Goal: Communication & Community: Ask a question

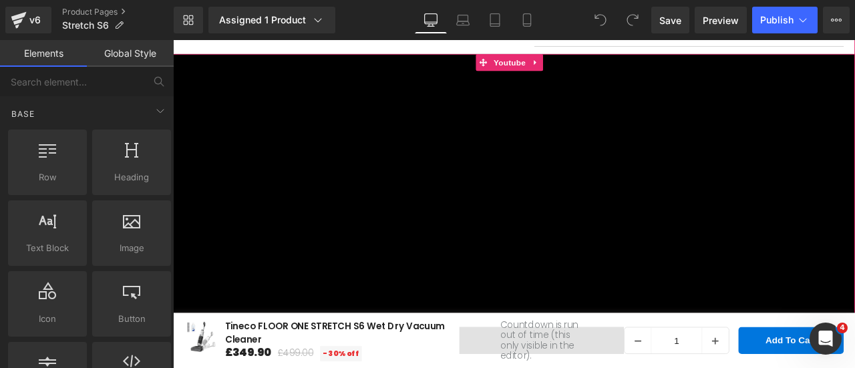
scroll to position [401, 0]
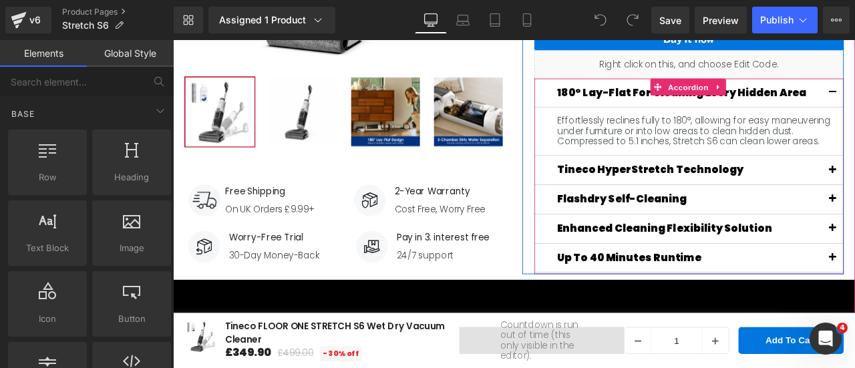
click at [691, 152] on div "Effortlessly reclines fully to 180°, allowing for easy maneuvering under furnit…" at bounding box center [784, 148] width 347 height 37
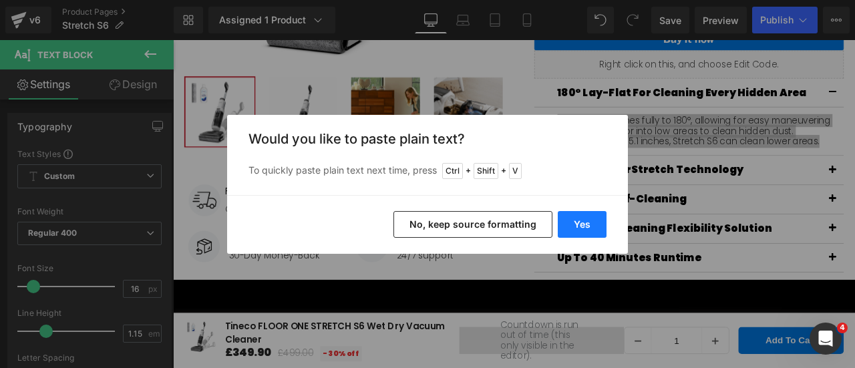
click at [584, 224] on button "Yes" at bounding box center [582, 224] width 49 height 27
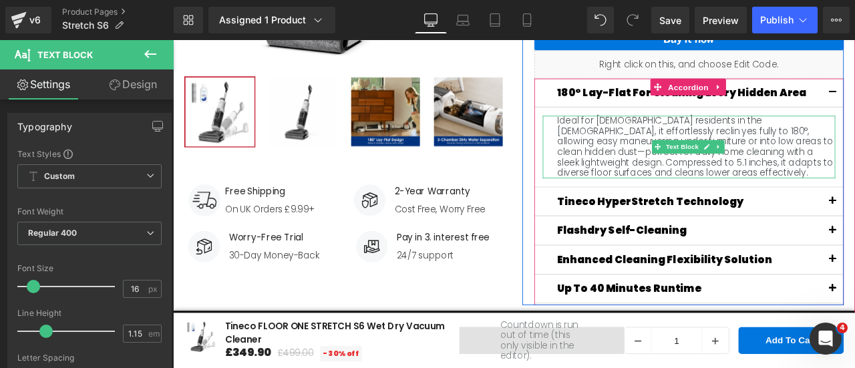
scroll to position [468, 0]
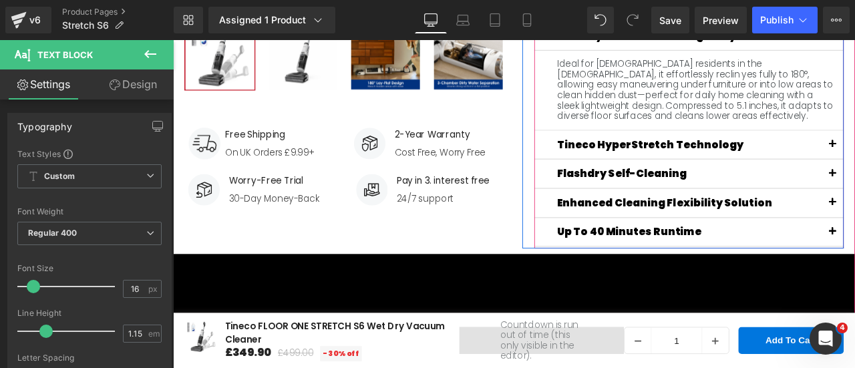
click at [173, 40] on div "Main content" at bounding box center [173, 40] width 0 height 0
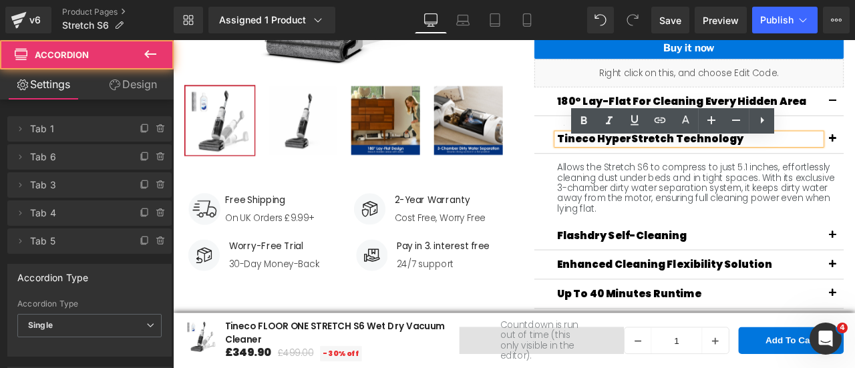
scroll to position [373, 0]
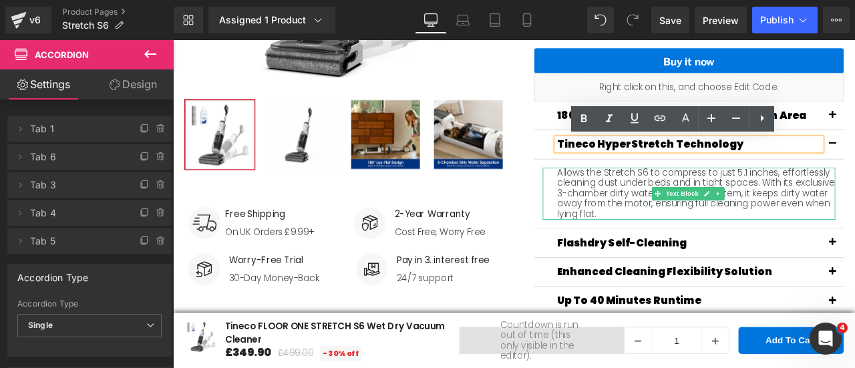
click at [722, 212] on div "Allows the Stretch S6 to compress to just 5.1 inches, effortlessly cleaning dus…" at bounding box center [784, 222] width 347 height 61
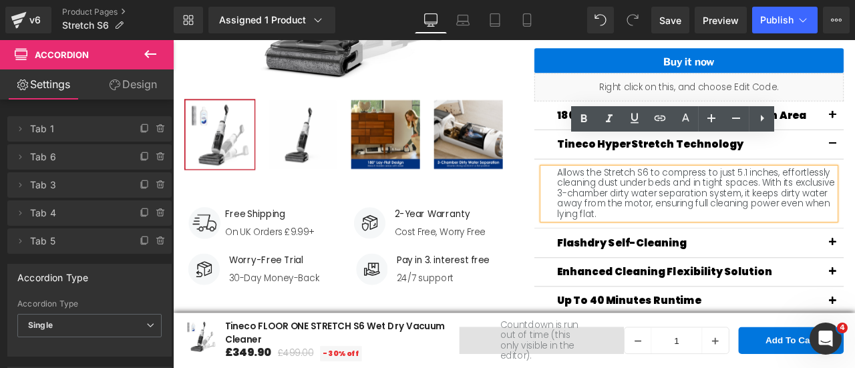
click at [722, 212] on div "Allows the Stretch S6 to compress to just 5.1 inches, effortlessly cleaning dus…" at bounding box center [784, 222] width 347 height 61
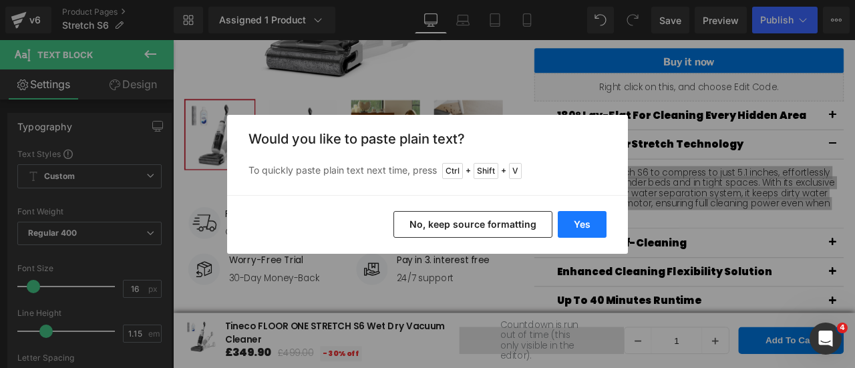
click at [575, 223] on button "Yes" at bounding box center [582, 224] width 49 height 27
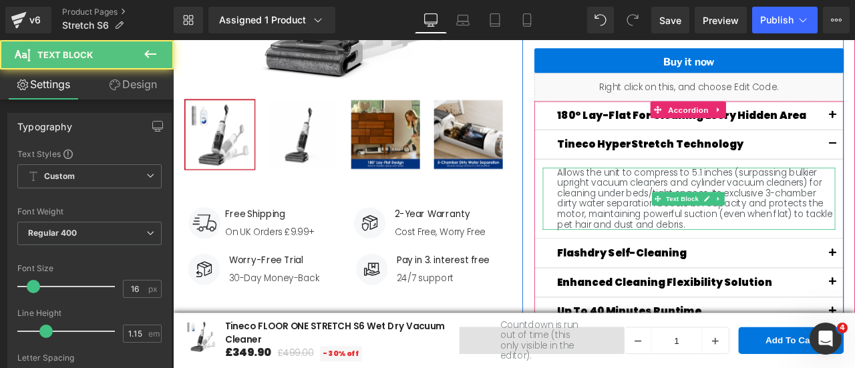
click at [686, 207] on div "Allows the unit to compress to 5.1 inches (surpassing bulkier upright vacuum cl…" at bounding box center [784, 228] width 347 height 73
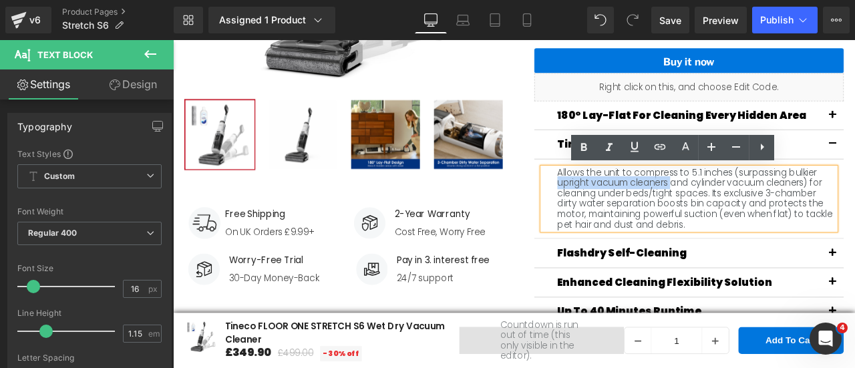
drag, startPoint x: 759, startPoint y: 210, endPoint x: 623, endPoint y: 206, distance: 135.6
click at [623, 206] on div "Allows the unit to compress to 5.1 inches (surpassing bulkier upright vacuum cl…" at bounding box center [784, 228] width 347 height 73
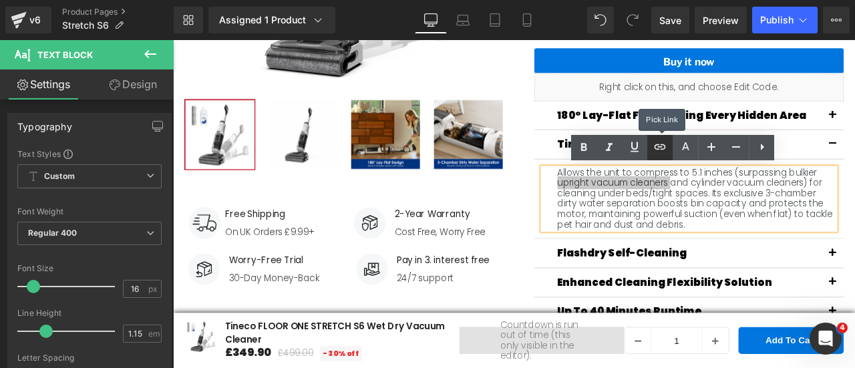
click at [658, 152] on icon at bounding box center [660, 147] width 16 height 16
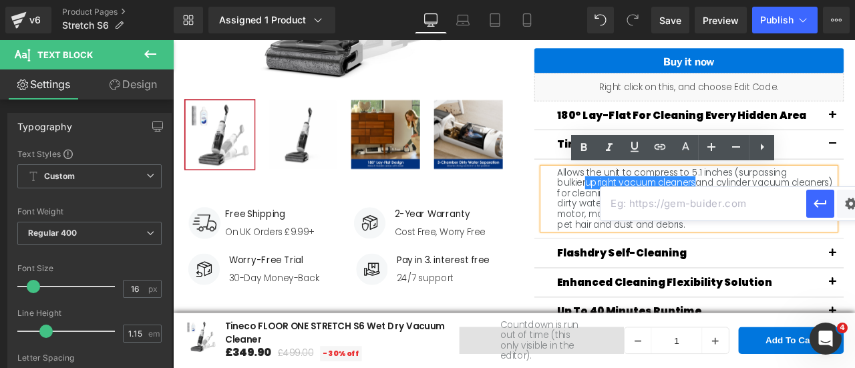
click at [672, 210] on input "text" at bounding box center [704, 203] width 206 height 33
paste input "[URL][DOMAIN_NAME]"
type input "[URL][DOMAIN_NAME]"
click at [829, 208] on button "button" at bounding box center [820, 204] width 28 height 28
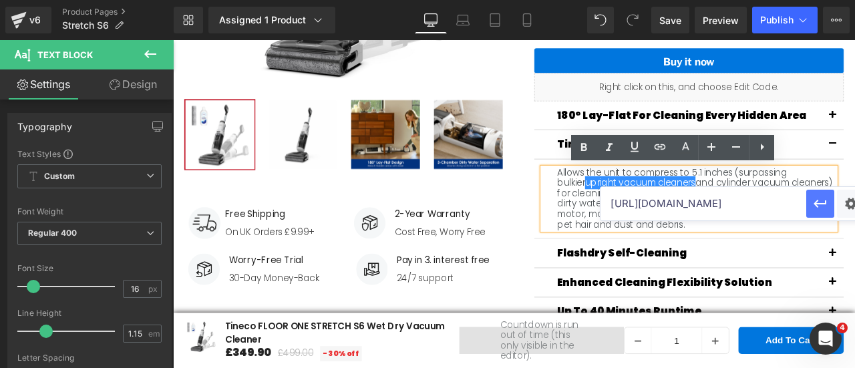
scroll to position [0, 0]
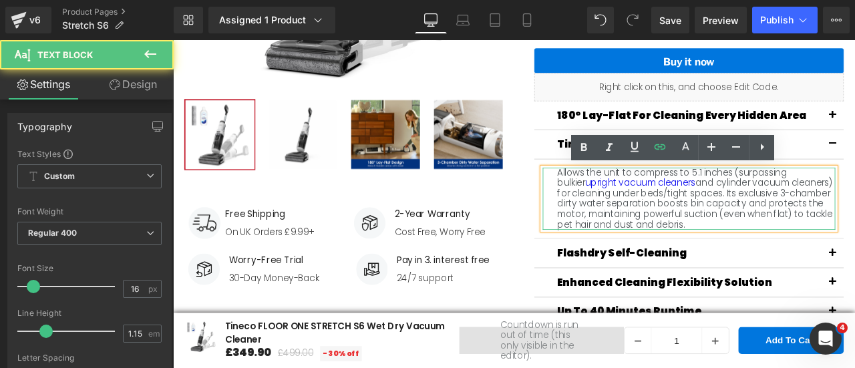
click at [843, 255] on div "Allows the unit to compress to 5.1 inches (surpassing bulkier upright vacuum cl…" at bounding box center [784, 228] width 347 height 73
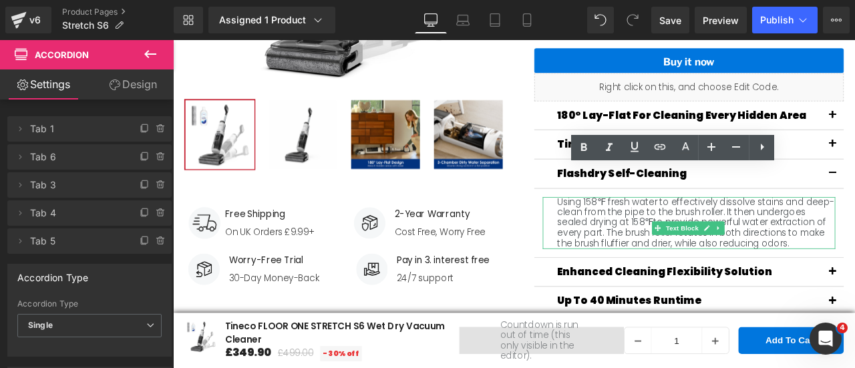
click at [695, 255] on div "Using 158℉ fresh water to effectively dissolve stains and deep-clean from the p…" at bounding box center [784, 256] width 347 height 61
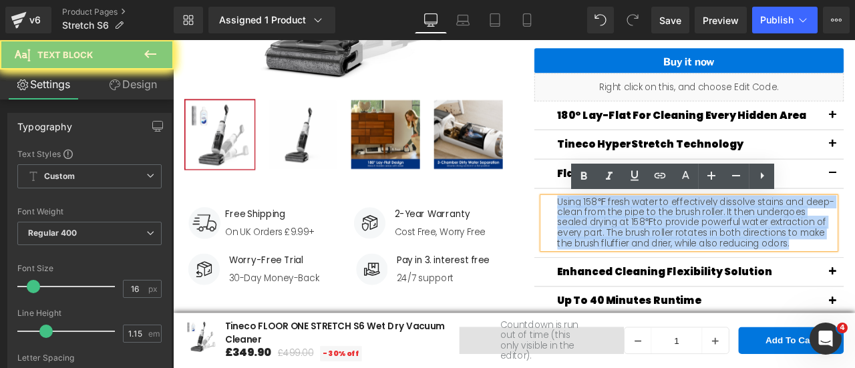
click at [695, 255] on div "Using 158℉ fresh water to effectively dissolve stains and deep-clean from the p…" at bounding box center [784, 256] width 347 height 61
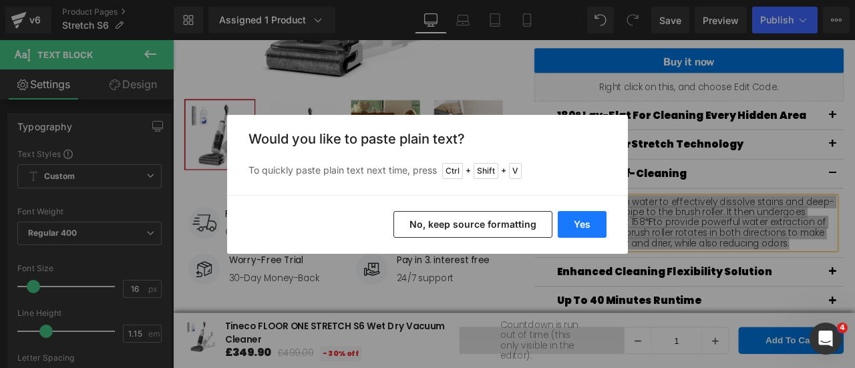
click at [599, 224] on button "Yes" at bounding box center [582, 224] width 49 height 27
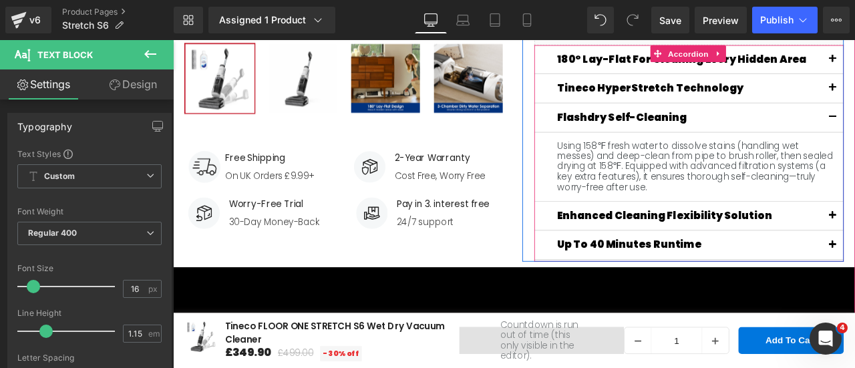
scroll to position [507, 0]
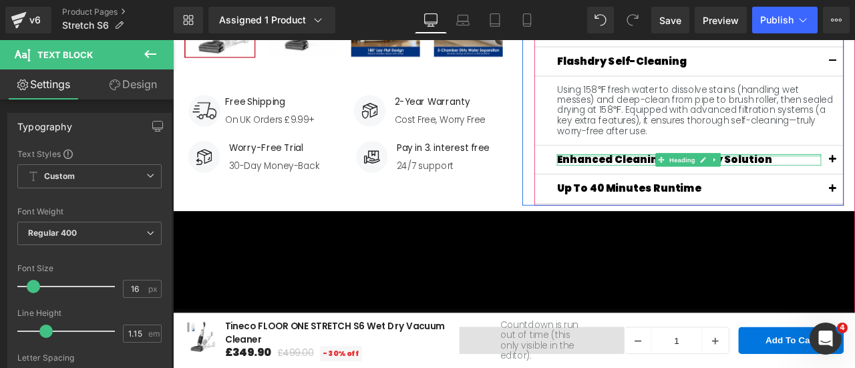
click at [854, 176] on div "Main content" at bounding box center [784, 176] width 313 height 3
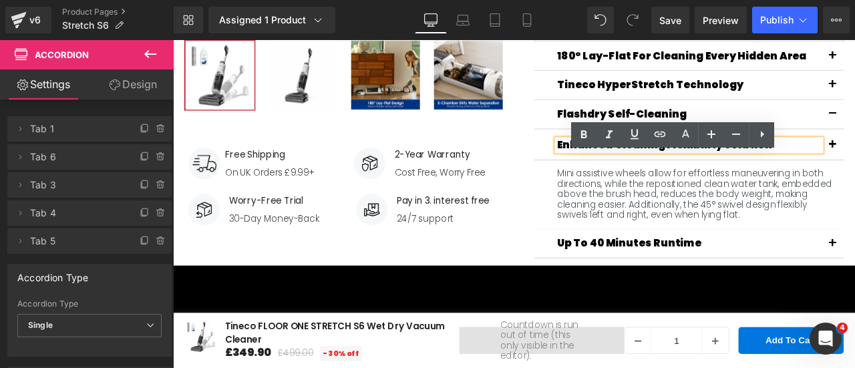
scroll to position [425, 0]
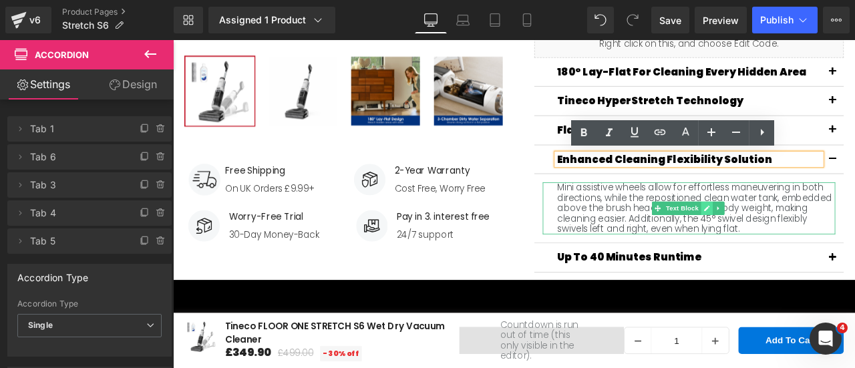
click at [803, 245] on link "Main content" at bounding box center [806, 240] width 14 height 16
click at [803, 245] on div "Mini assistive wheels allow for effortless maneuvering in both directions, whil…" at bounding box center [784, 239] width 347 height 61
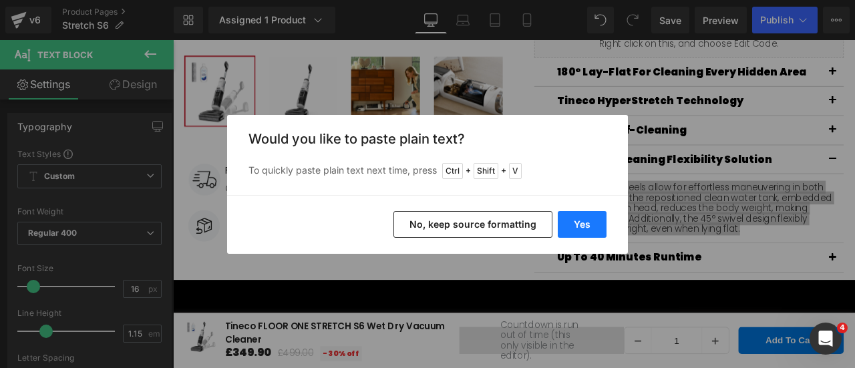
click at [597, 214] on button "Yes" at bounding box center [582, 224] width 49 height 27
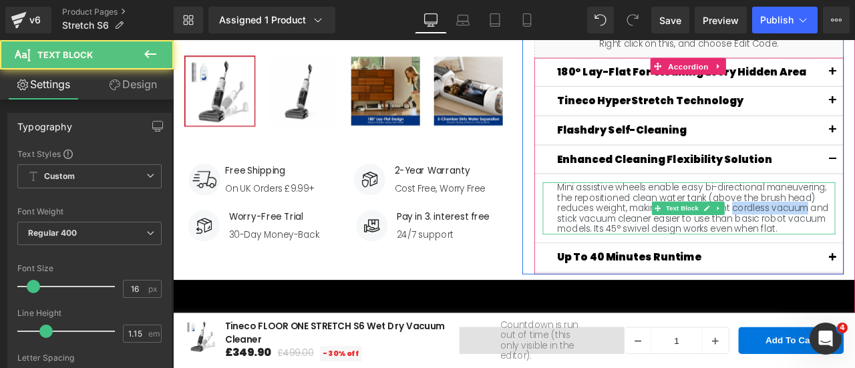
drag, startPoint x: 835, startPoint y: 239, endPoint x: 923, endPoint y: 236, distance: 87.6
click at [854, 236] on div "Mini assistive wheels enable easy bi-directional maneuvering; the repositioned …" at bounding box center [784, 239] width 347 height 61
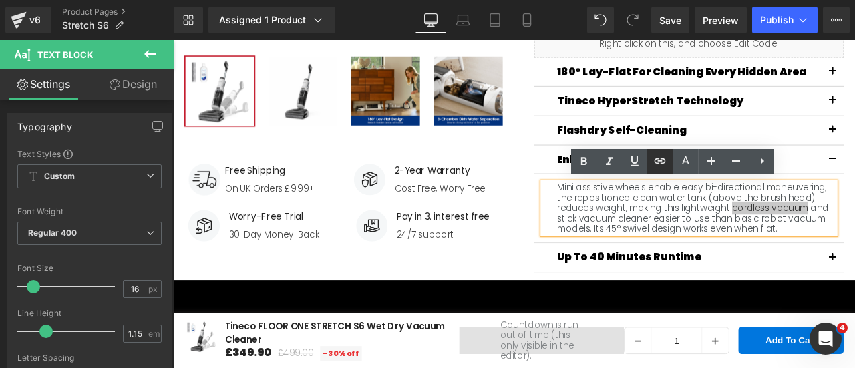
click at [663, 165] on icon at bounding box center [660, 161] width 16 height 16
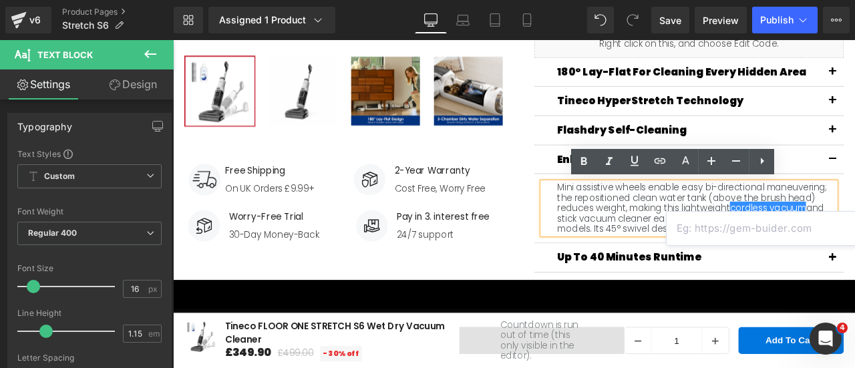
click at [742, 232] on input "text" at bounding box center [770, 228] width 206 height 33
paste input "[URL][DOMAIN_NAME]"
type input "[URL][DOMAIN_NAME]"
click at [829, 304] on div "Up to 40 Minutes Runtime Heading" at bounding box center [784, 298] width 367 height 35
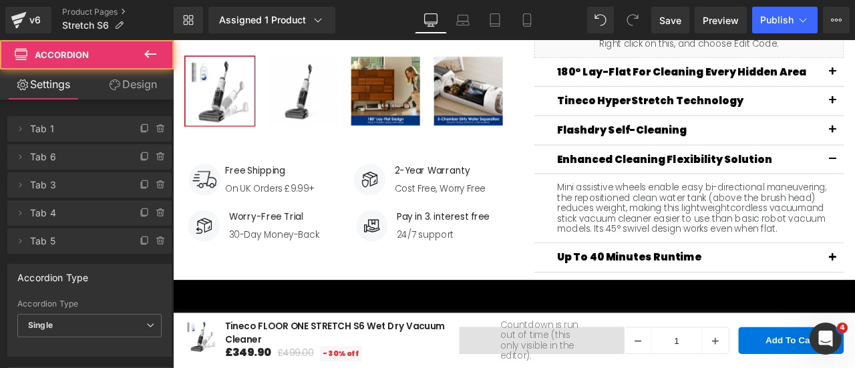
scroll to position [0, 0]
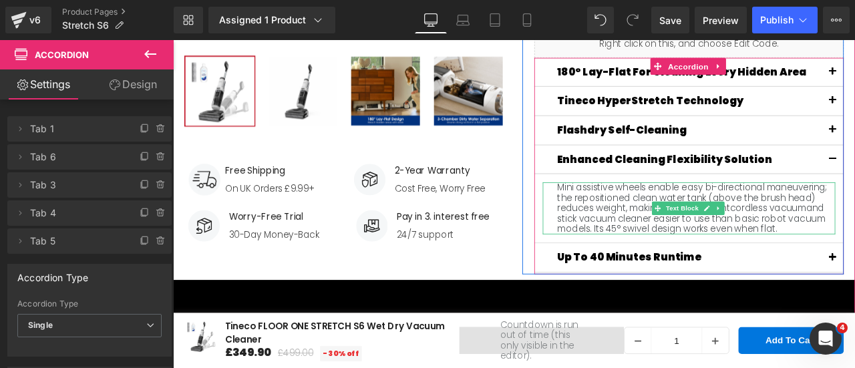
click at [854, 239] on div "Mini assistive wheels enable easy bi-directional maneuvering; the repositioned …" at bounding box center [784, 239] width 347 height 61
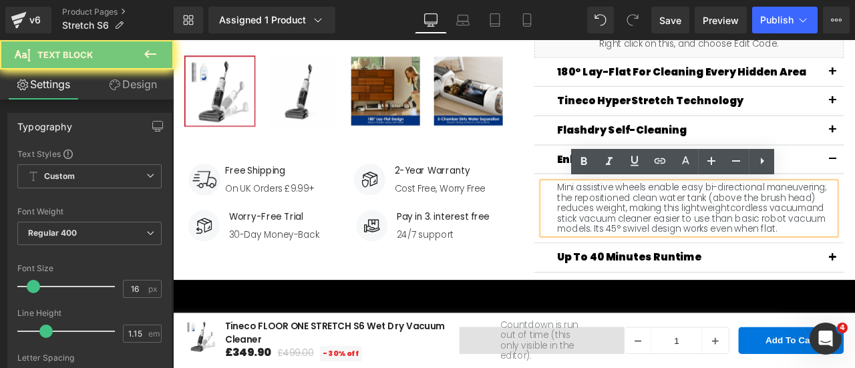
click at [854, 240] on div "Mini assistive wheels enable easy bi-directional maneuvering; the repositioned …" at bounding box center [784, 239] width 347 height 61
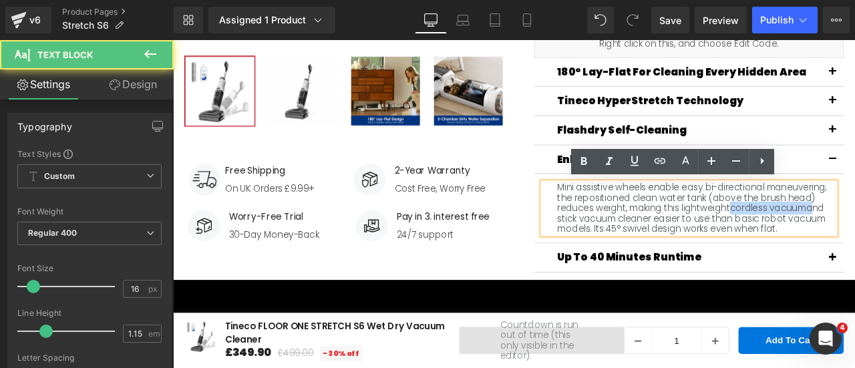
drag, startPoint x: 928, startPoint y: 240, endPoint x: 837, endPoint y: 240, distance: 90.9
click at [837, 240] on div "Mini assistive wheels enable easy bi-directional maneuvering; the repositioned …" at bounding box center [784, 239] width 347 height 61
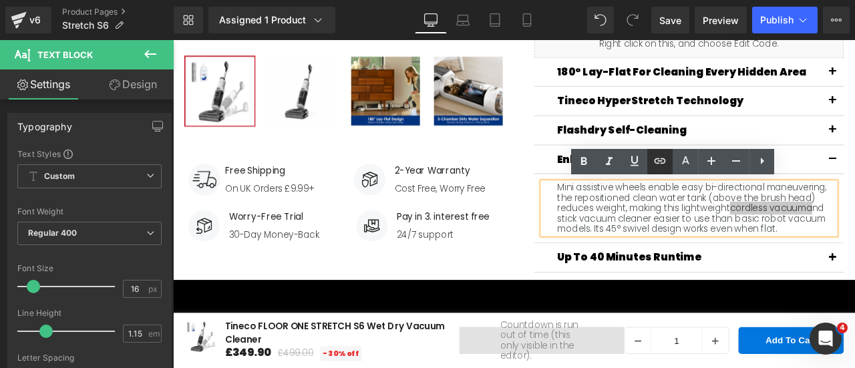
click at [655, 161] on icon at bounding box center [660, 160] width 11 height 5
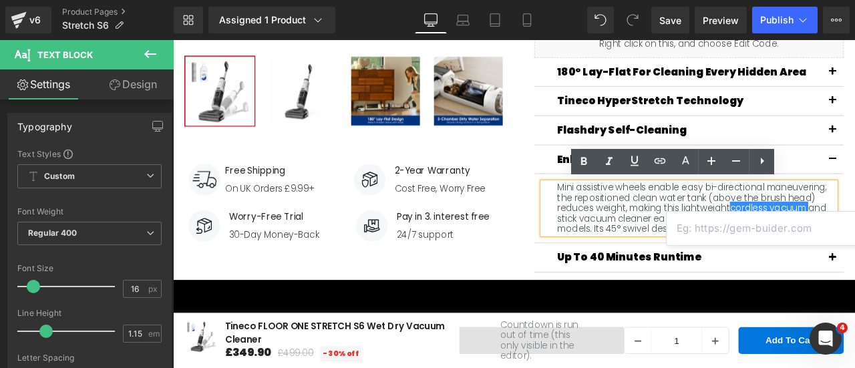
click at [708, 233] on input "text" at bounding box center [770, 228] width 206 height 33
paste input "[URL][DOMAIN_NAME]"
type input "[URL][DOMAIN_NAME]"
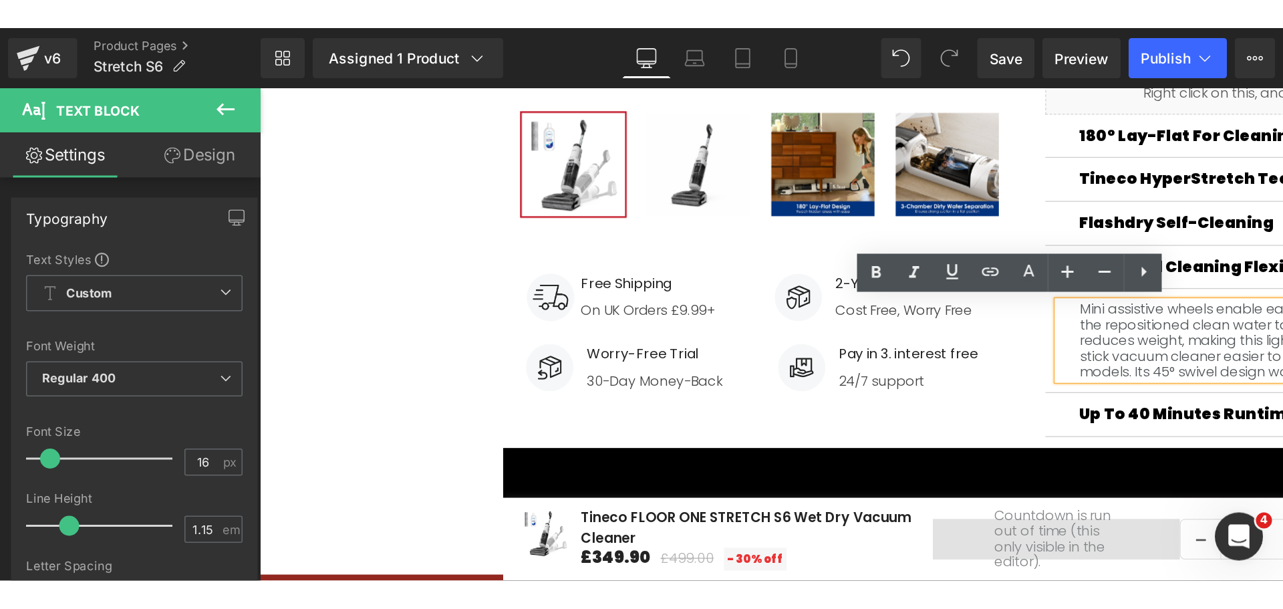
scroll to position [0, 0]
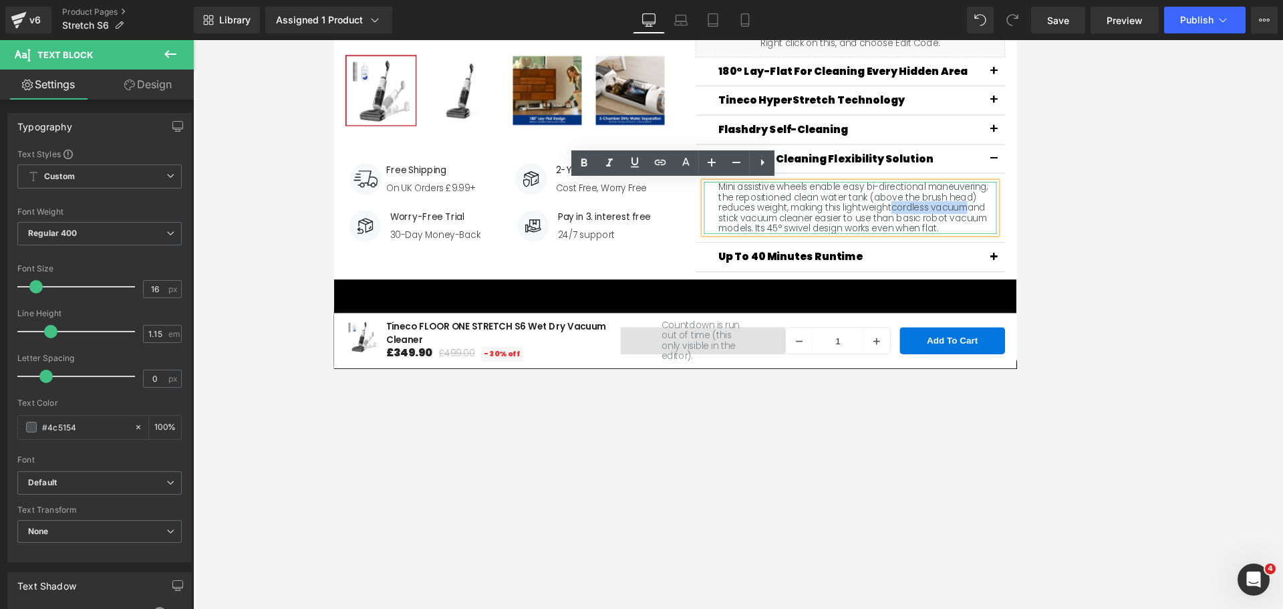
drag, startPoint x: 997, startPoint y: 235, endPoint x: 1086, endPoint y: 234, distance: 88.8
click at [854, 234] on div "Mini assistive wheels enable easy bi-directional maneuvering; the repositioned …" at bounding box center [945, 238] width 347 height 61
click at [666, 162] on icon at bounding box center [660, 162] width 16 height 16
click at [854, 221] on input "text" at bounding box center [925, 228] width 206 height 33
paste input "[URL][DOMAIN_NAME]"
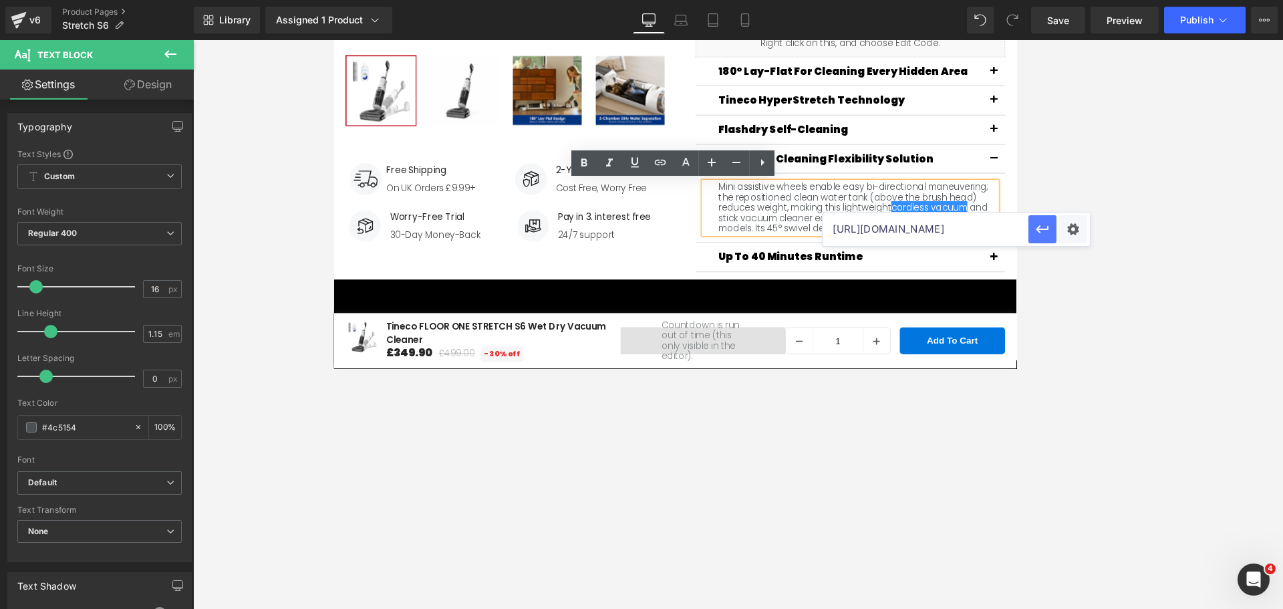
scroll to position [0, 365]
type input "[URL][DOMAIN_NAME]"
click at [854, 227] on button "button" at bounding box center [1042, 229] width 28 height 28
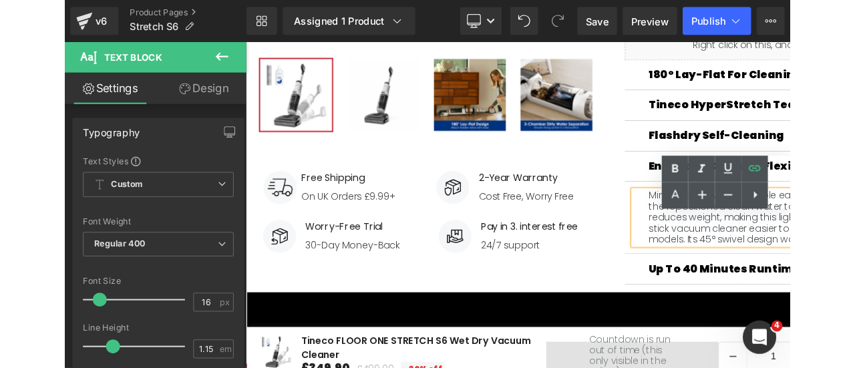
scroll to position [426, 0]
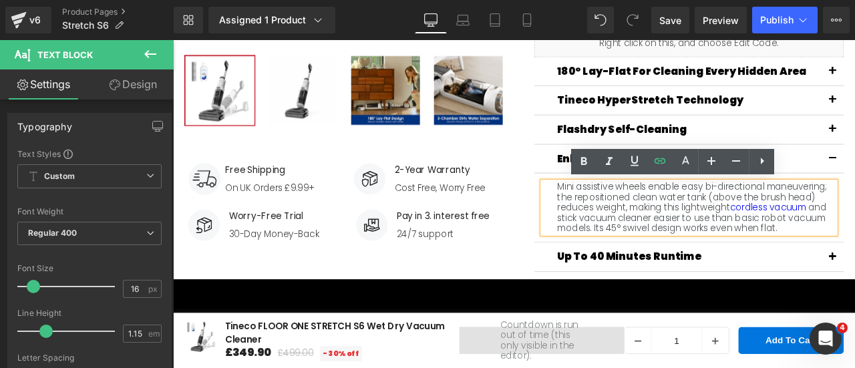
click at [854, 287] on div "Up to 40 Minutes Runtime Heading" at bounding box center [784, 298] width 367 height 35
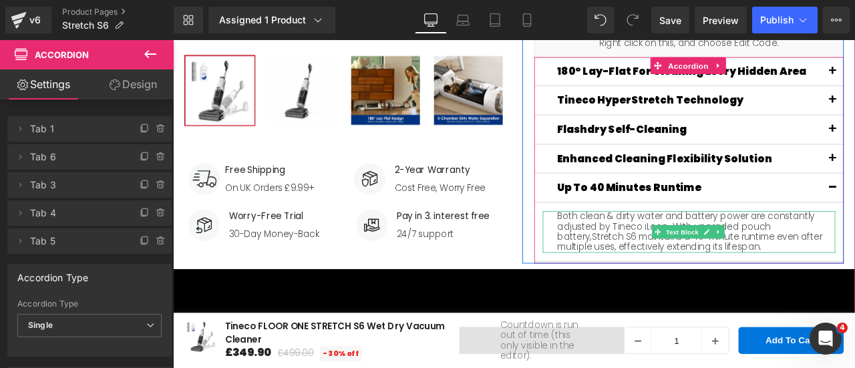
click at [712, 273] on div "Both clean & dirty water and battery power are constantly adjusted by Tineco iL…" at bounding box center [784, 267] width 347 height 49
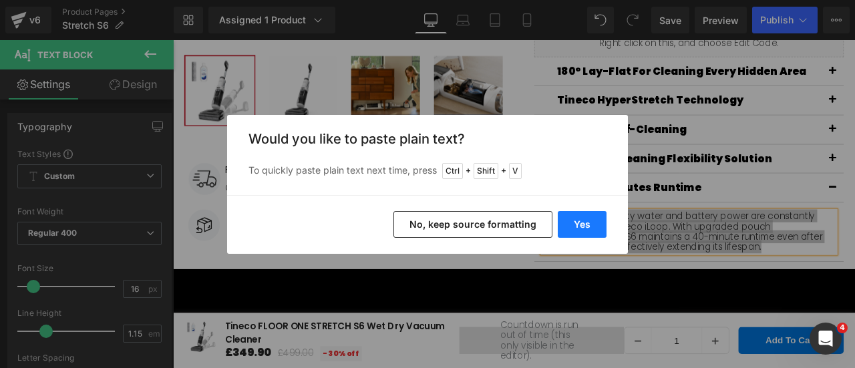
click at [585, 221] on button "Yes" at bounding box center [582, 224] width 49 height 27
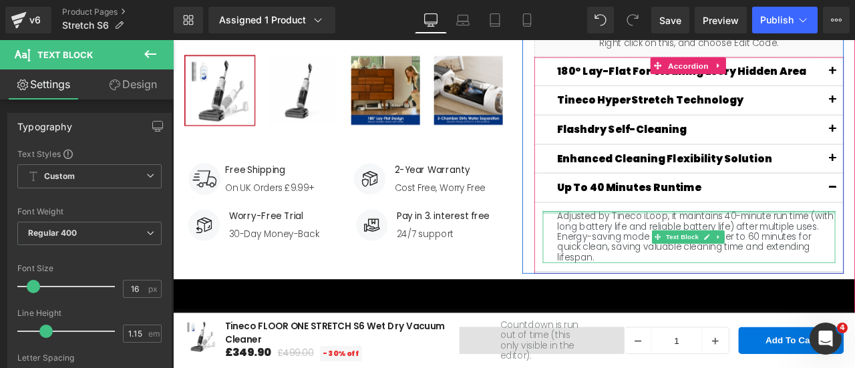
click at [715, 244] on div "Adjusted by Tineco iLoop, it maintains 40-minute run time (with long battery li…" at bounding box center [784, 273] width 347 height 61
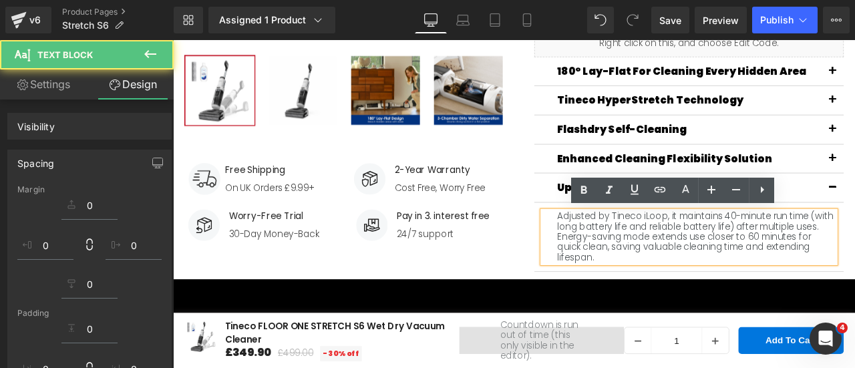
click at [713, 246] on div "Adjusted by Tineco iLoop, it maintains 40-minute run time (with long battery li…" at bounding box center [784, 273] width 347 height 61
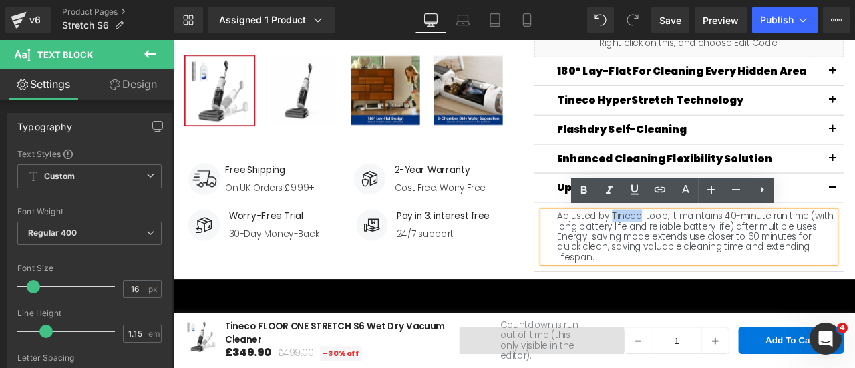
drag, startPoint x: 721, startPoint y: 247, endPoint x: 689, endPoint y: 247, distance: 31.4
click at [689, 247] on div "Adjusted by Tineco iLoop, it maintains 40-minute run time (with long battery li…" at bounding box center [784, 273] width 347 height 61
click at [659, 188] on icon at bounding box center [660, 190] width 16 height 16
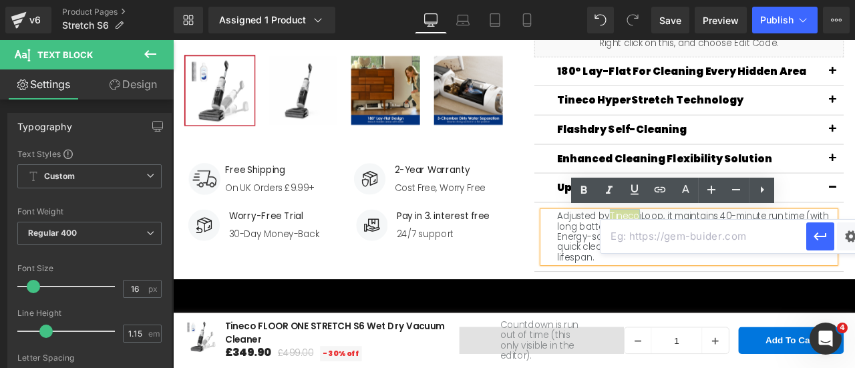
click at [641, 230] on input "text" at bounding box center [704, 236] width 206 height 33
paste input "[DOMAIN_NAME]"
type input "[DOMAIN_NAME]"
click at [820, 234] on icon "button" at bounding box center [820, 236] width 16 height 16
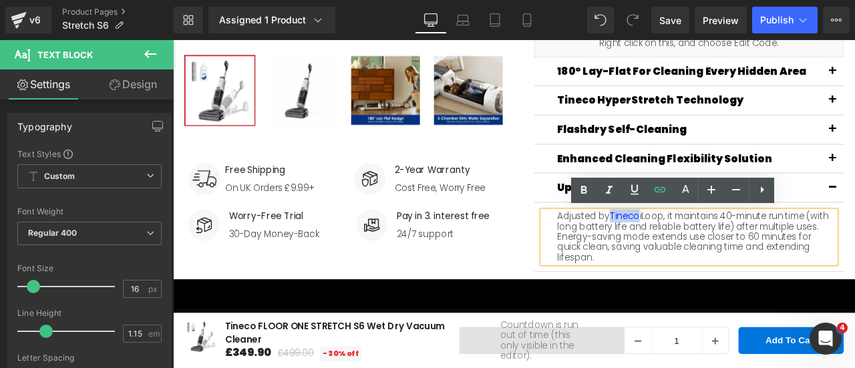
click at [577, 291] on div "Tineco FLOOR ONE STRETCH S6 Wet Dry Vacuum Cleaner (P) Title [DOMAIN_NAME] Revi…" at bounding box center [777, 30] width 401 height 574
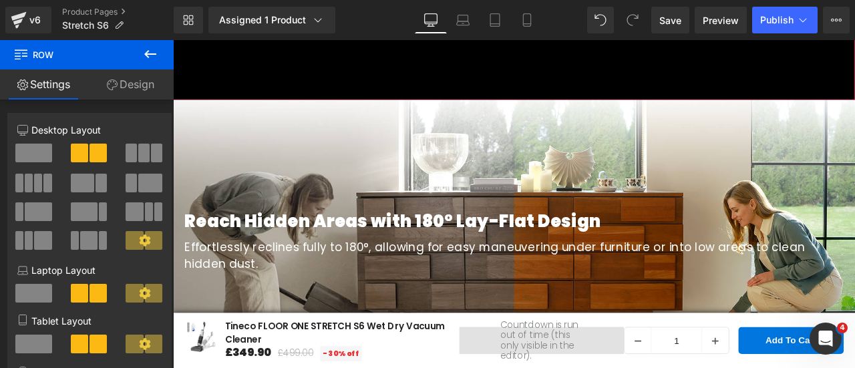
scroll to position [1160, 0]
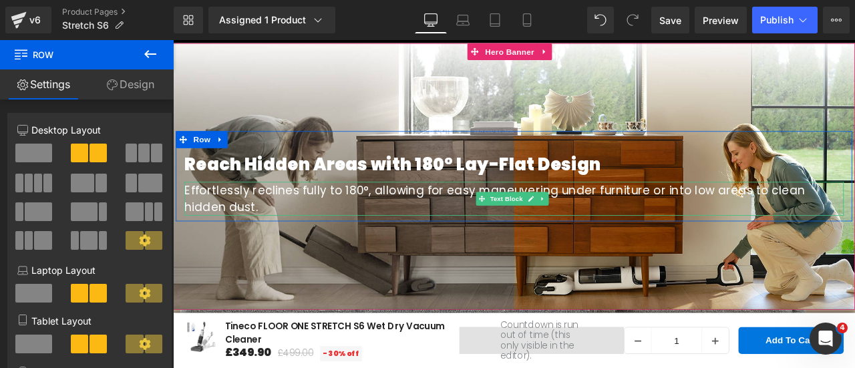
click at [210, 220] on div "Effortlessly reclines fully to 180°, allowing for easy maneuvering under furnit…" at bounding box center [577, 228] width 782 height 40
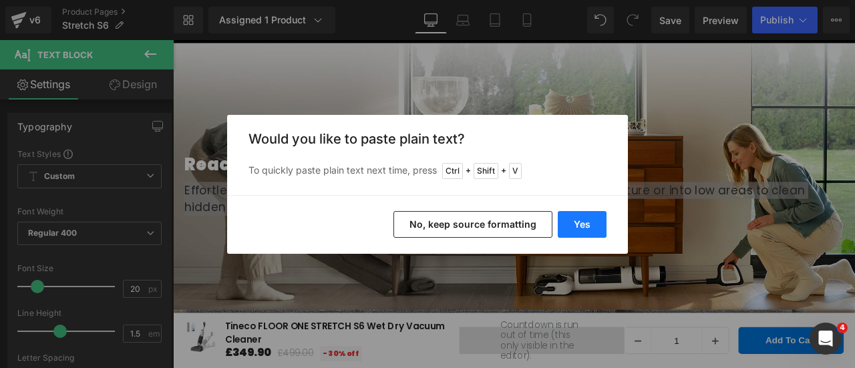
click at [588, 222] on button "Yes" at bounding box center [582, 224] width 49 height 27
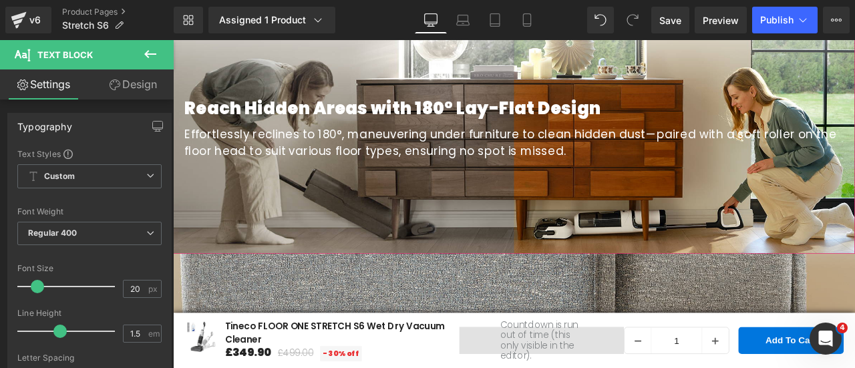
scroll to position [1428, 0]
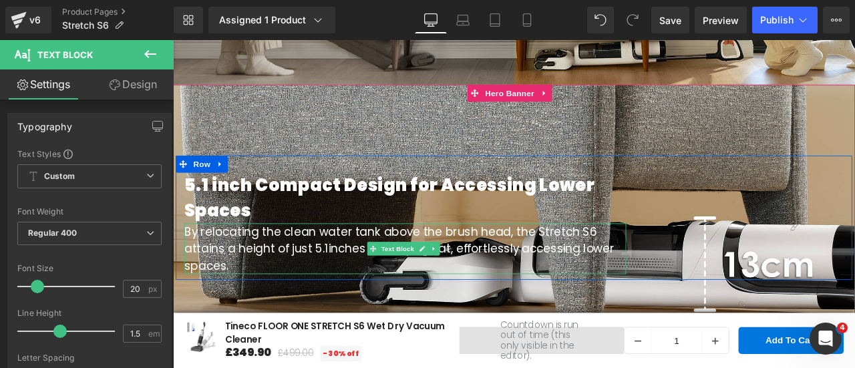
click at [377, 267] on p "By relocating the clean water tank above the brush head, the Stretch S6 attains…" at bounding box center [448, 287] width 524 height 60
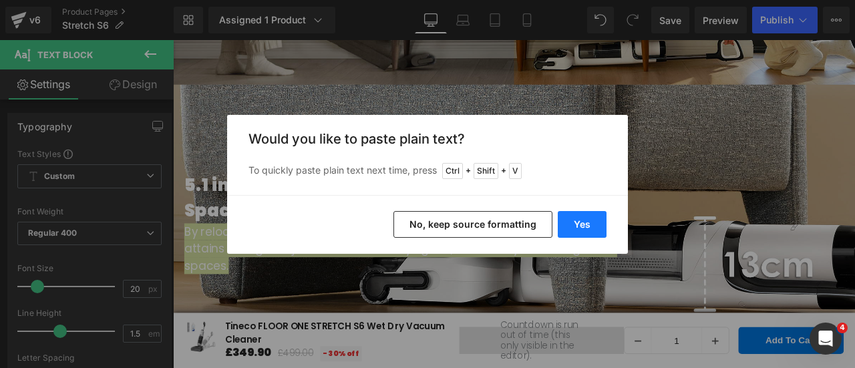
click at [582, 222] on button "Yes" at bounding box center [582, 224] width 49 height 27
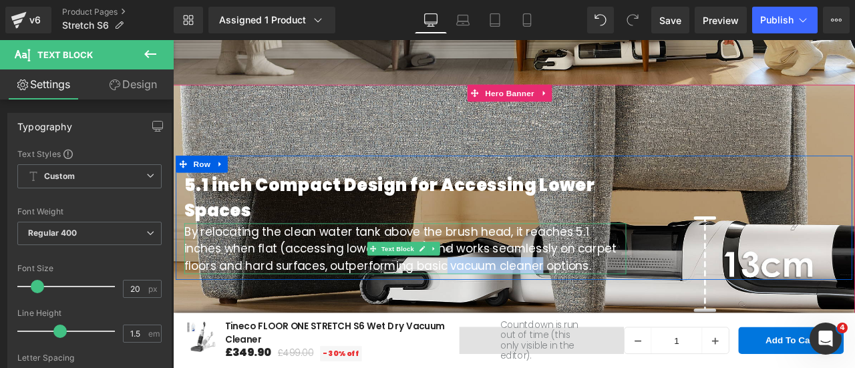
drag, startPoint x: 450, startPoint y: 297, endPoint x: 562, endPoint y: 293, distance: 112.3
click at [562, 293] on p "By relocating the clean water tank above the brush head, it reaches 5.1 inches …" at bounding box center [448, 287] width 524 height 60
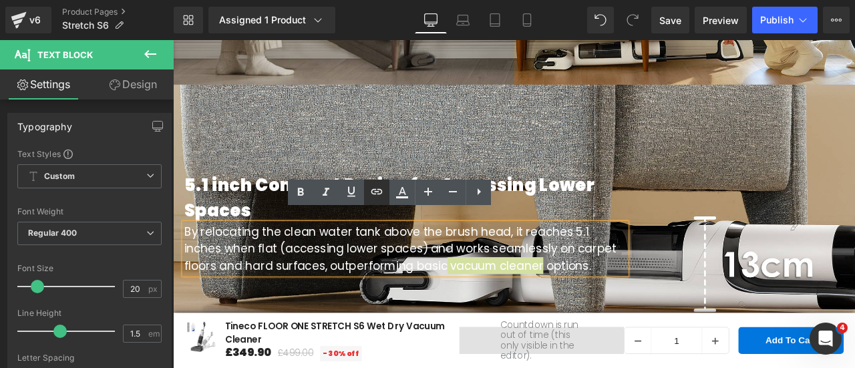
click at [383, 188] on icon at bounding box center [377, 192] width 16 height 16
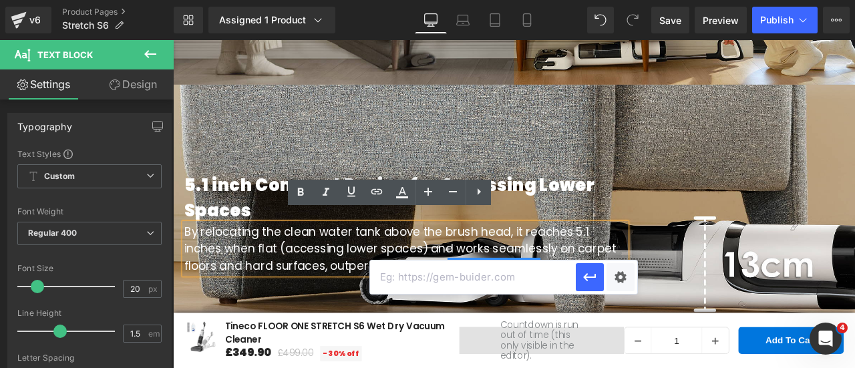
click at [472, 281] on input "text" at bounding box center [473, 277] width 206 height 33
paste input "[URL][DOMAIN_NAME]"
type input "[URL][DOMAIN_NAME]"
click at [596, 283] on icon "button" at bounding box center [590, 277] width 16 height 16
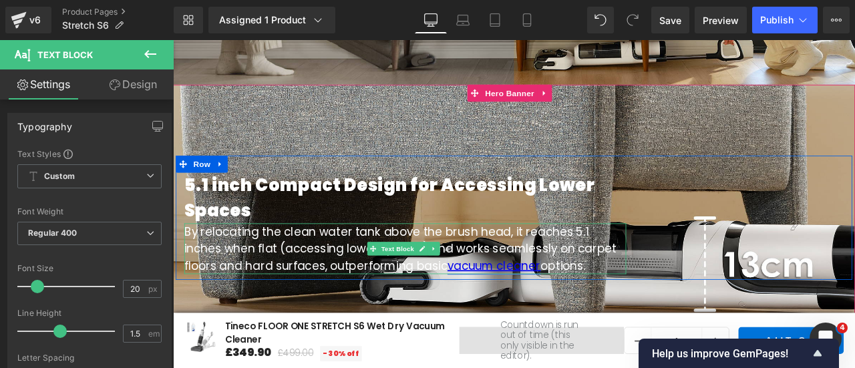
scroll to position [1494, 0]
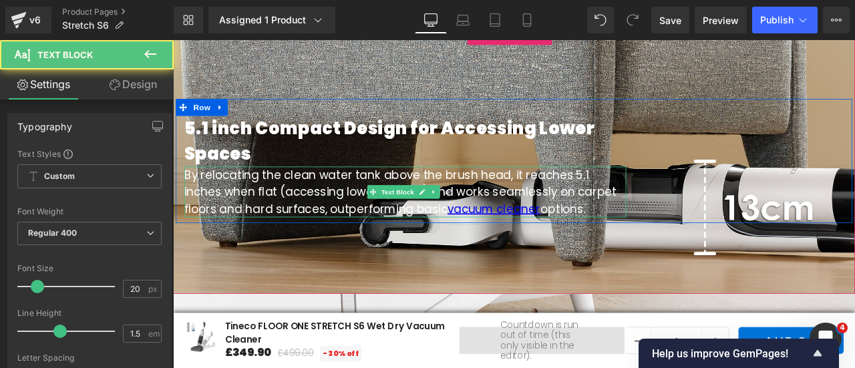
click at [674, 220] on p "By relocating the clean water tank above the brush head, it reaches 5.1 inches …" at bounding box center [448, 220] width 524 height 60
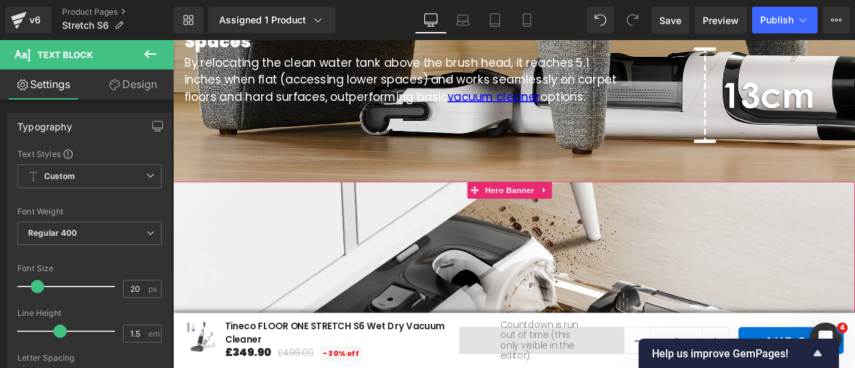
scroll to position [1561, 0]
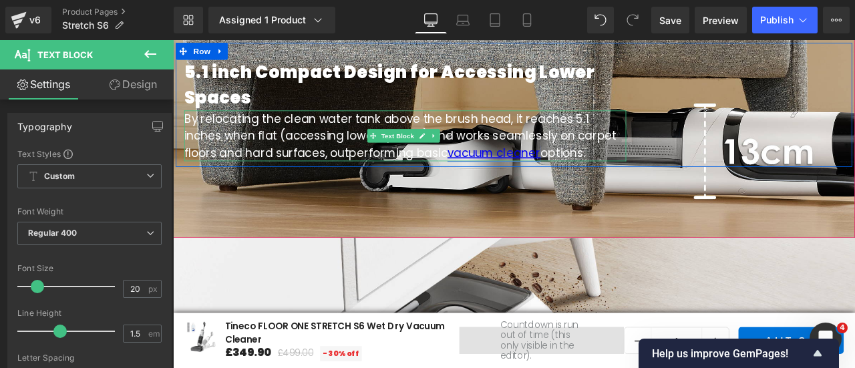
click at [498, 164] on link "vacuum cleaner" at bounding box center [553, 173] width 110 height 19
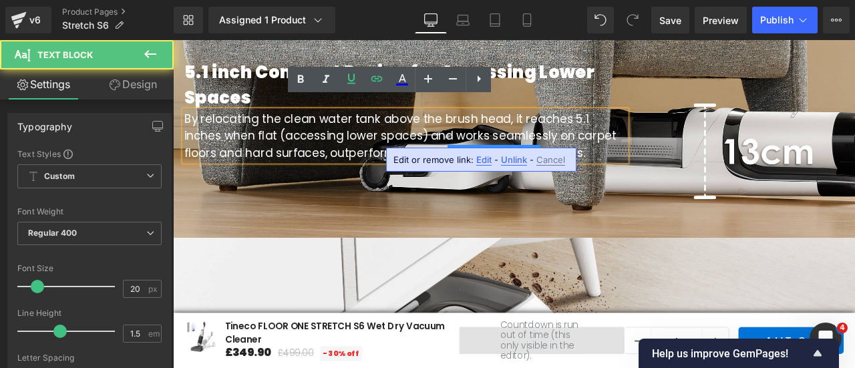
click at [512, 240] on div "5.1 inch Compact Design for Accessing Lower Spaces Heading By relocating the cl…" at bounding box center [577, 117] width 808 height 316
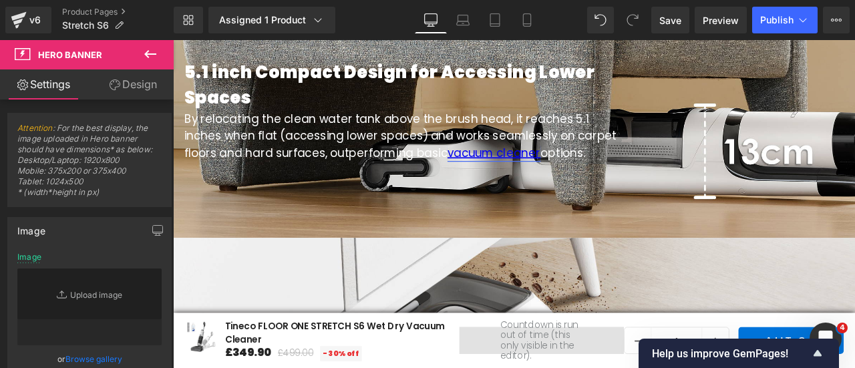
type input "[URL][DOMAIN_NAME]"
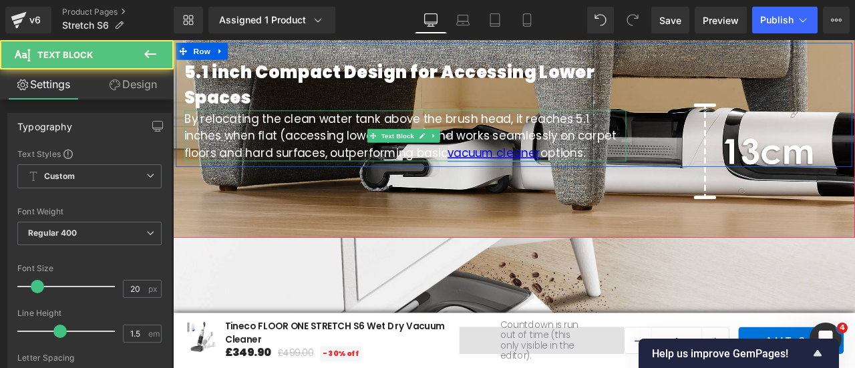
drag, startPoint x: 453, startPoint y: 161, endPoint x: 560, endPoint y: 165, distance: 107.0
click at [560, 165] on link "vacuum cleaner" at bounding box center [553, 173] width 110 height 19
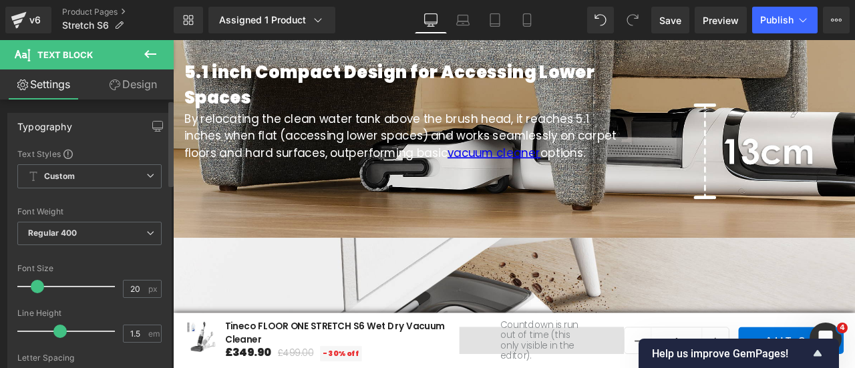
scroll to position [200, 0]
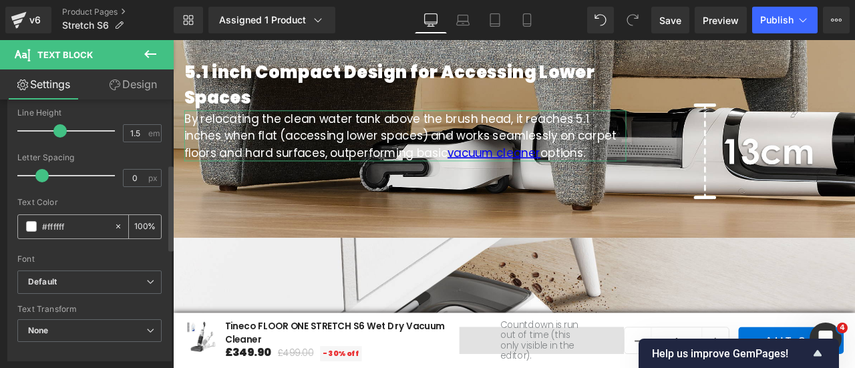
click at [31, 226] on span at bounding box center [31, 226] width 11 height 11
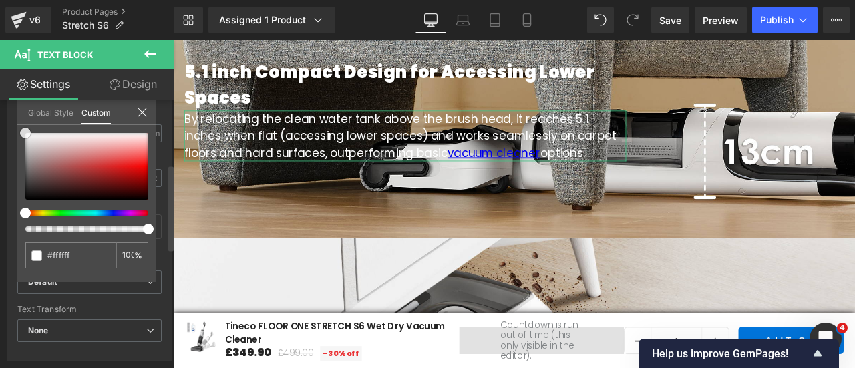
drag, startPoint x: 24, startPoint y: 130, endPoint x: 19, endPoint y: 122, distance: 9.6
click at [19, 122] on div "Global Style Custom Setup Global Style #ffffff 100 %" at bounding box center [86, 120] width 139 height 41
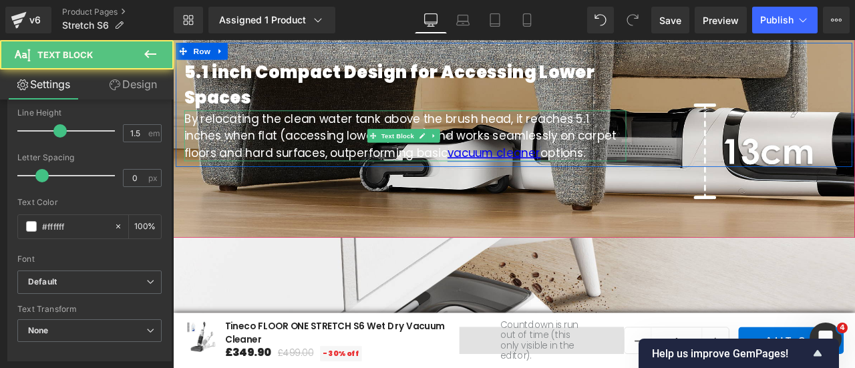
click at [498, 164] on link "vacuum cleaner" at bounding box center [553, 173] width 110 height 19
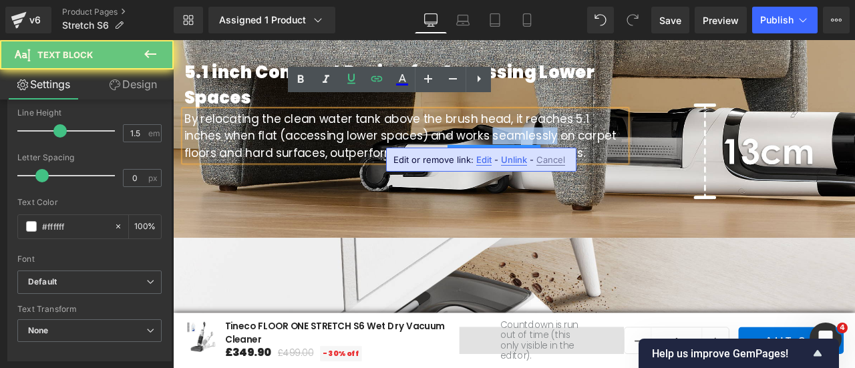
drag, startPoint x: 568, startPoint y: 138, endPoint x: 498, endPoint y: 140, distance: 69.5
click at [498, 140] on p "By relocating the clean water tank above the brush head, it reaches 5.1 inches …" at bounding box center [448, 154] width 524 height 60
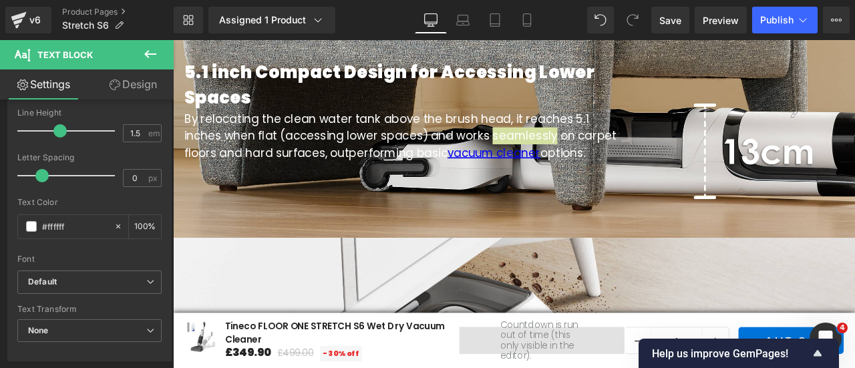
click at [145, 59] on icon at bounding box center [150, 54] width 16 height 16
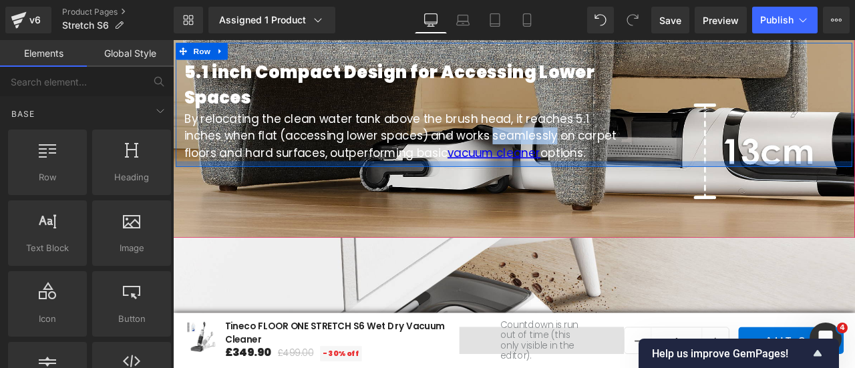
click at [641, 190] on div "5.1 inch Compact Design for Accessing Lower Spaces Heading By relocating the cl…" at bounding box center [577, 117] width 808 height 316
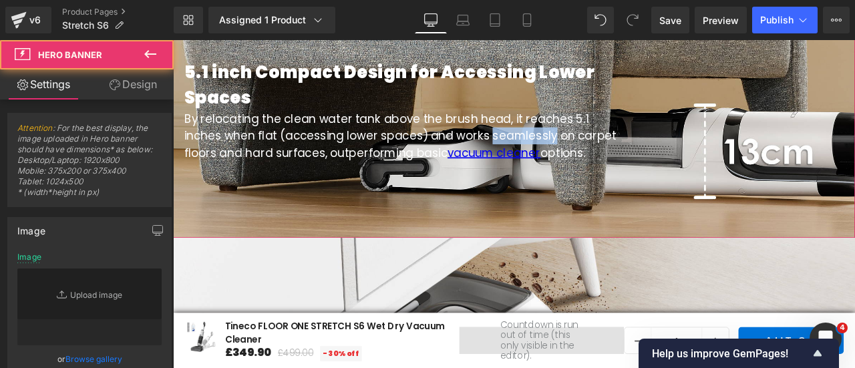
type input "[URL][DOMAIN_NAME]"
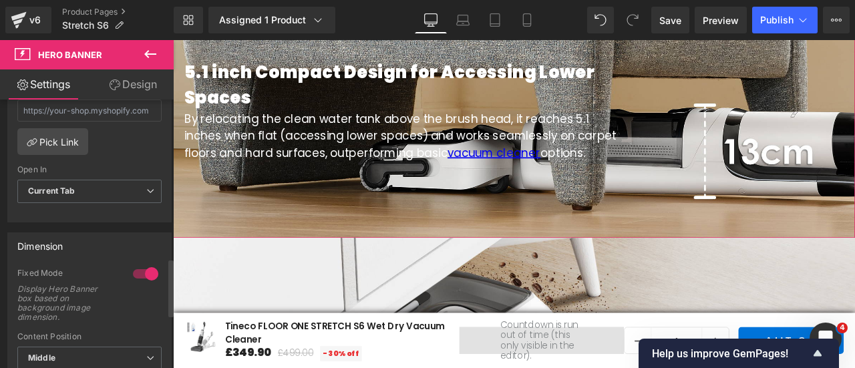
scroll to position [735, 0]
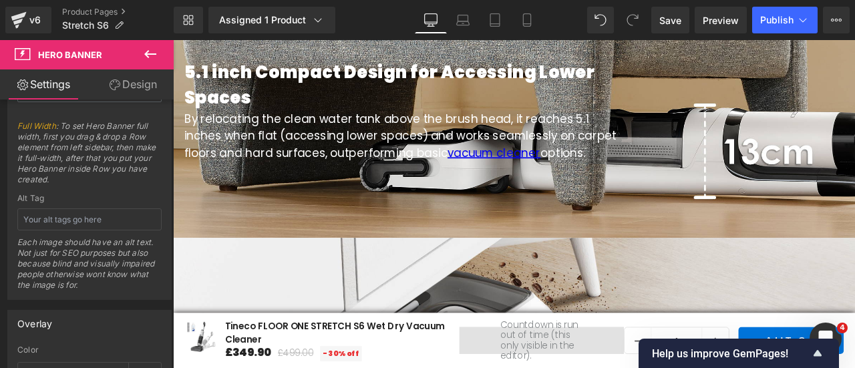
drag, startPoint x: 144, startPoint y: 53, endPoint x: 163, endPoint y: 72, distance: 26.9
click at [144, 53] on icon at bounding box center [150, 54] width 16 height 16
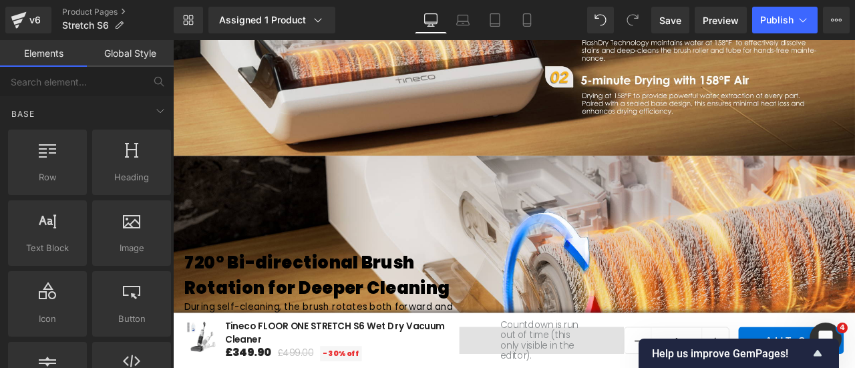
scroll to position [2338, 0]
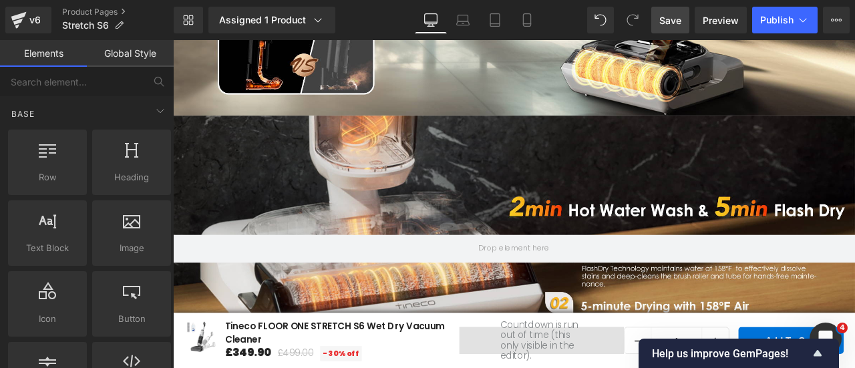
click at [677, 19] on span "Save" at bounding box center [670, 20] width 22 height 14
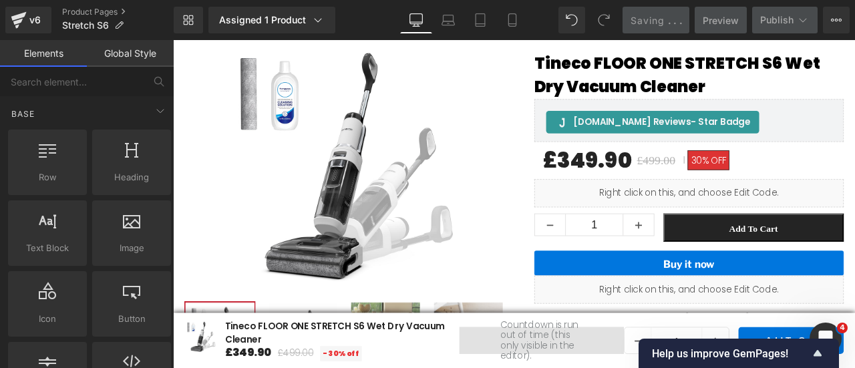
scroll to position [401, 0]
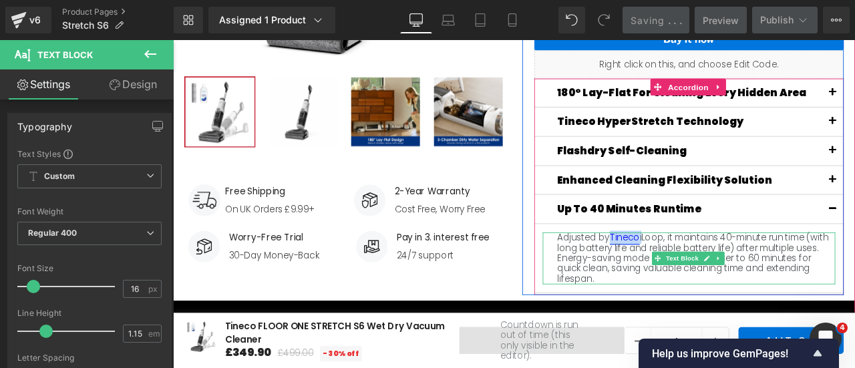
click at [691, 273] on div "Adjusted by Tineco iLoop, it maintains 40-minute run time (with long battery li…" at bounding box center [784, 298] width 347 height 61
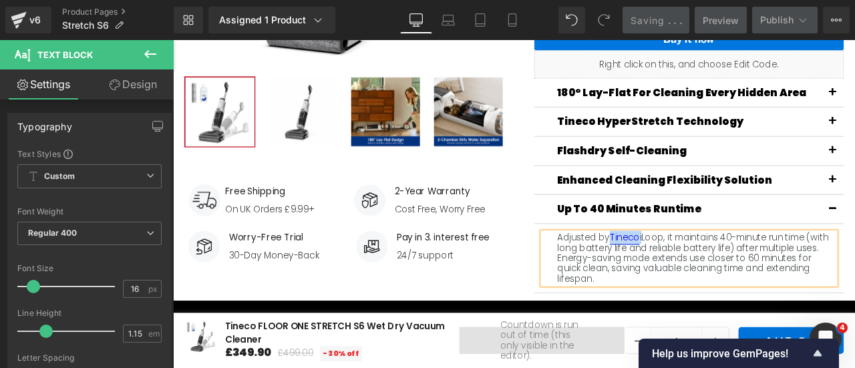
click at [691, 273] on link "Tineco" at bounding box center [708, 273] width 35 height 15
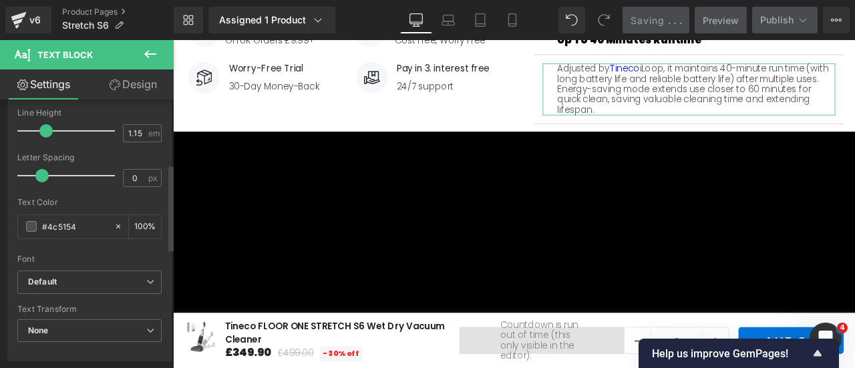
scroll to position [0, 0]
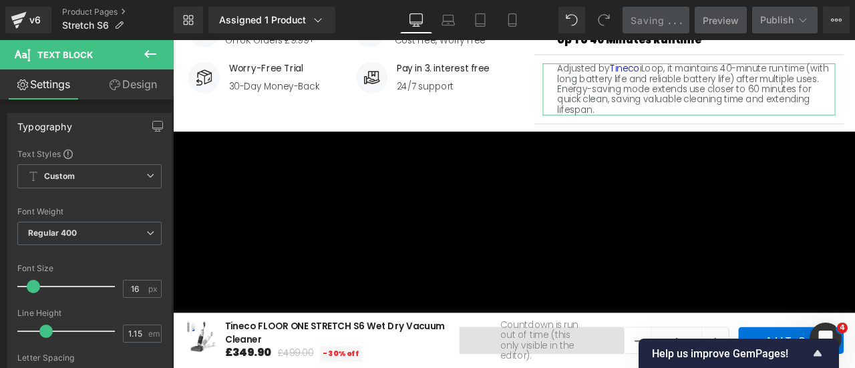
click at [135, 93] on link "Design" at bounding box center [133, 84] width 87 height 30
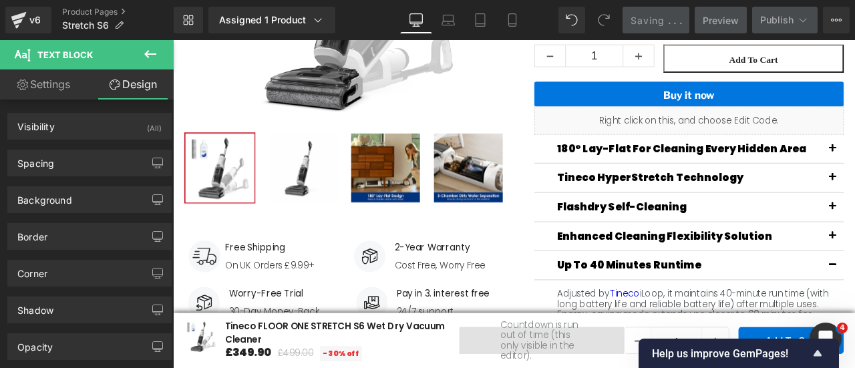
scroll to position [267, 0]
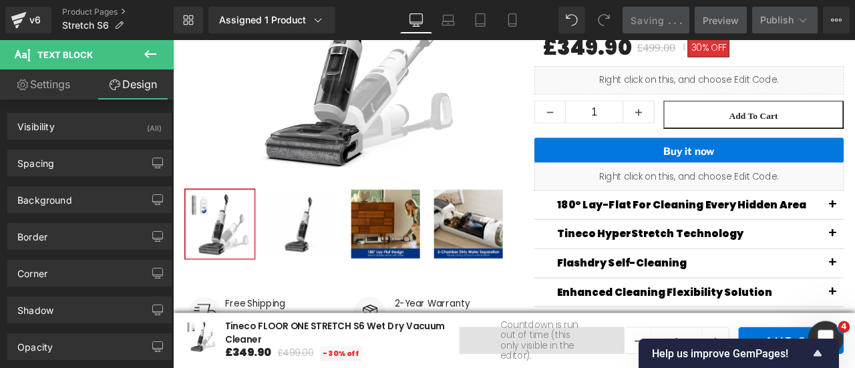
click at [828, 328] on div "打开 Intercom Messenger" at bounding box center [824, 337] width 44 height 44
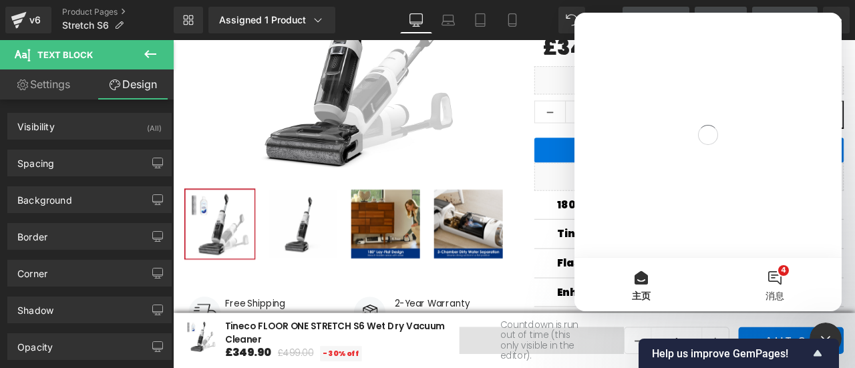
scroll to position [0, 0]
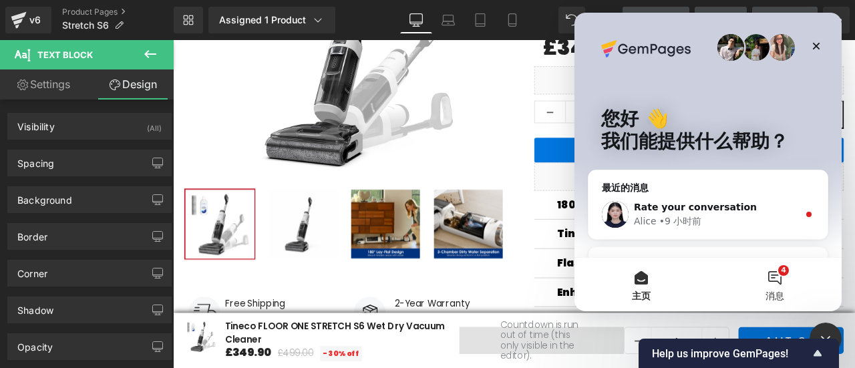
click at [781, 280] on button "4 消息" at bounding box center [775, 284] width 134 height 53
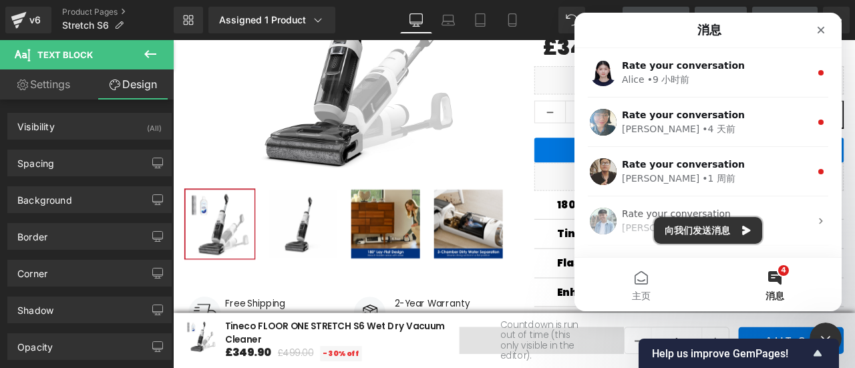
click at [687, 236] on button "向我们发送消息" at bounding box center [708, 230] width 108 height 27
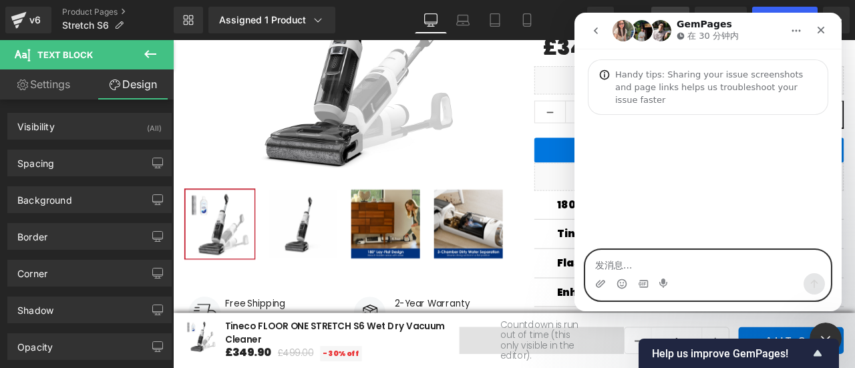
click at [648, 264] on textarea "发消息..." at bounding box center [708, 262] width 244 height 23
paste textarea "I'm looking to quickly migrate the products from the V6 template to V7. Are the…"
type textarea "I'm looking to quickly migrate the products from the V6 template to V7. Are the…"
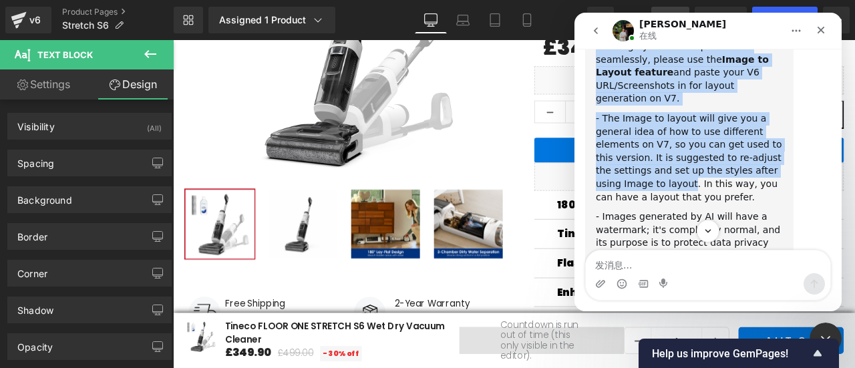
scroll to position [658, 0]
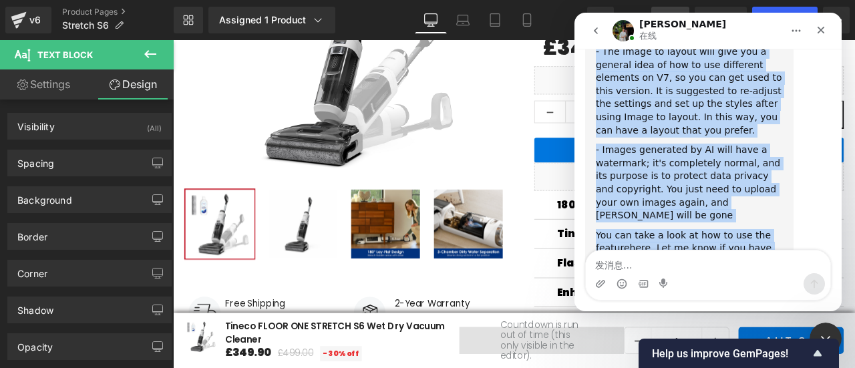
drag, startPoint x: 595, startPoint y: 94, endPoint x: 713, endPoint y: 208, distance: 163.9
click at [713, 208] on div "At the moment, we haven't had the feature to convert automatically from V6 to V…" at bounding box center [689, 71] width 208 height 409
copy div "At the moment, we haven't had the feature to convert automatically from V6 to V…"
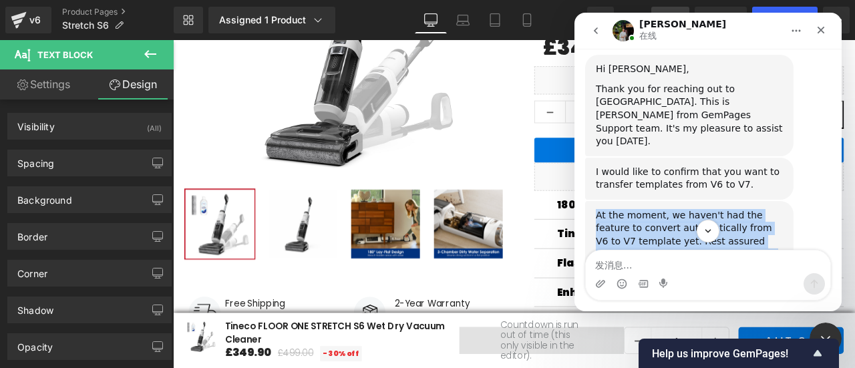
scroll to position [257, 0]
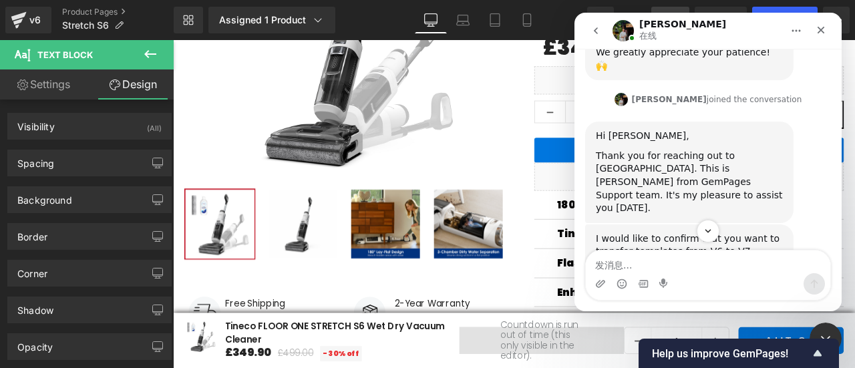
click at [795, 224] on div "I would like to confirm that you want to transfer templates from V6 to V7. [PER…" at bounding box center [708, 245] width 246 height 43
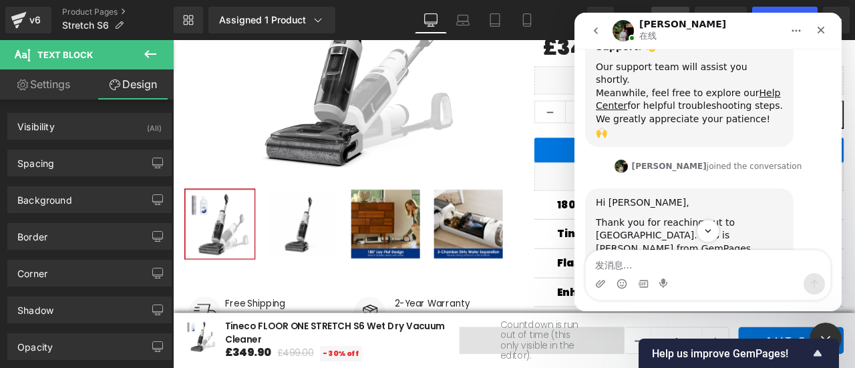
scroll to position [324, 0]
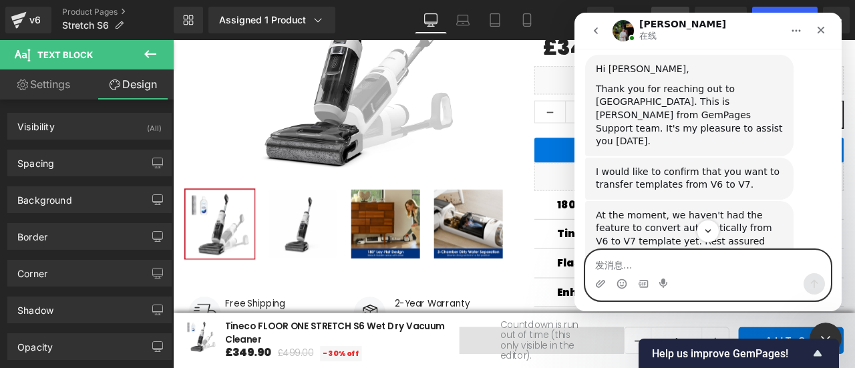
click at [692, 263] on textarea "发消息..." at bounding box center [708, 262] width 244 height 23
paste textarea "There have been too many issues with the V6 pages recently, so we want to quick…"
type textarea "There have been too many issues with the V6 pages recently, so we want to quick…"
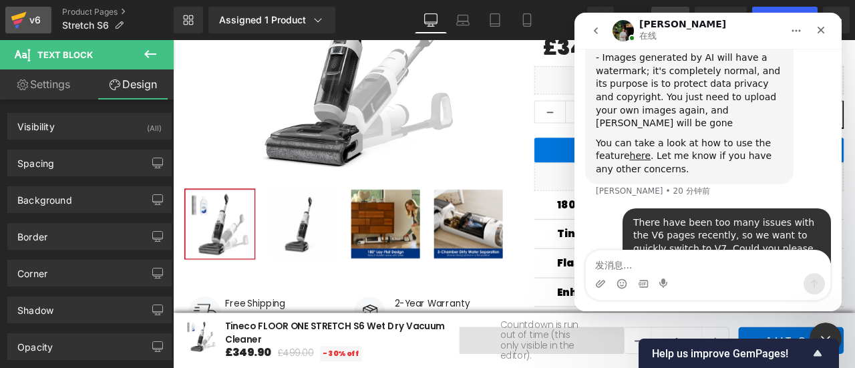
click at [40, 22] on div at bounding box center [427, 164] width 855 height 328
